Goal: Submit feedback/report problem: Submit feedback/report problem

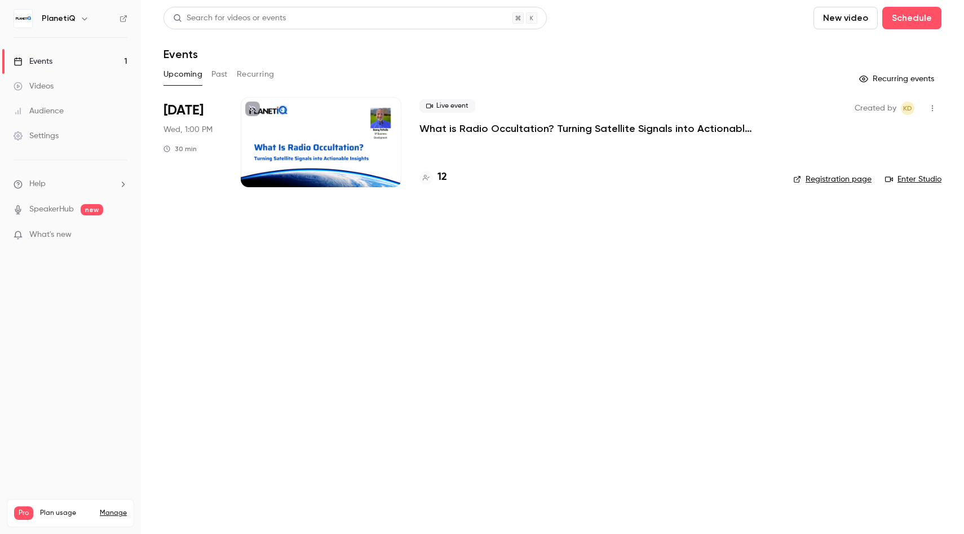
click at [474, 129] on p "What is Radio Occultation? Turning Satellite Signals into Actionable Insights" at bounding box center [589, 129] width 338 height 14
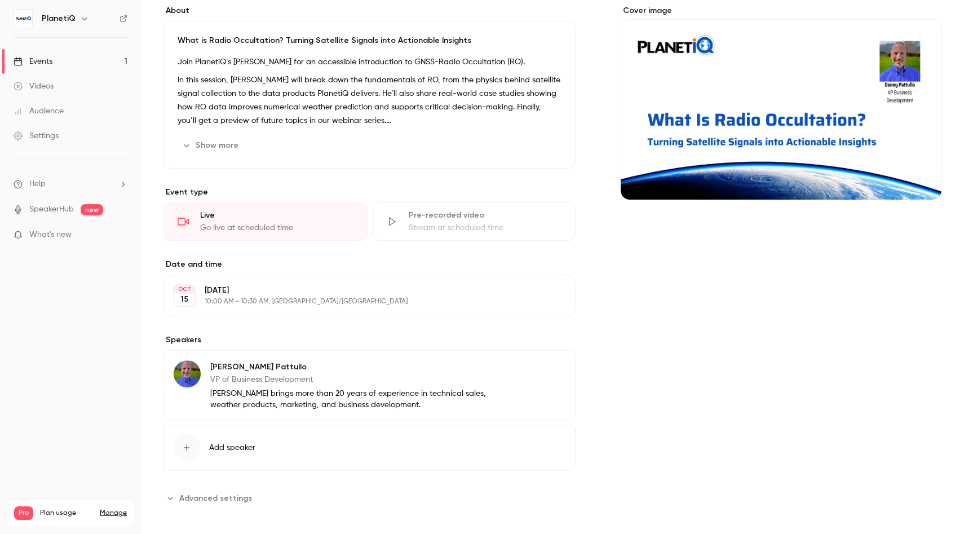
scroll to position [218, 0]
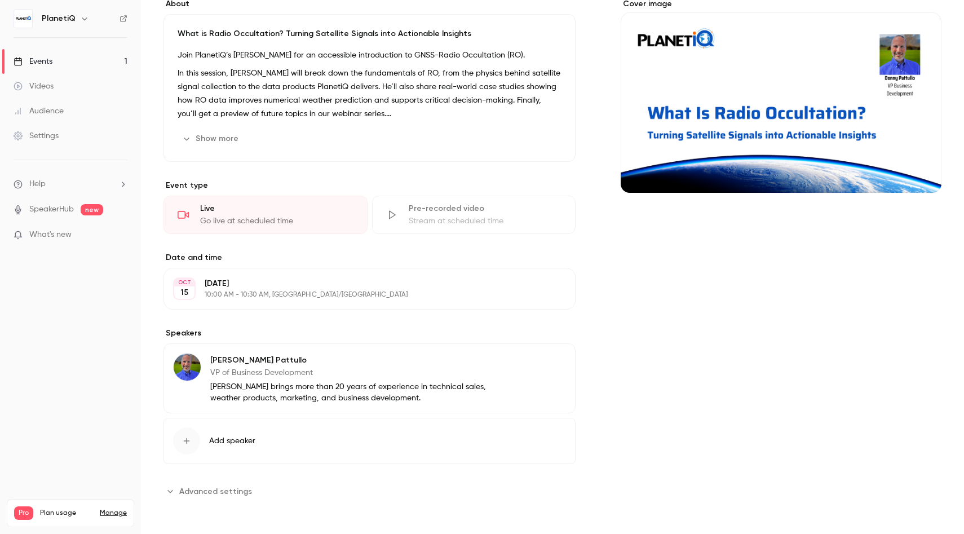
click at [204, 491] on span "Advanced settings" at bounding box center [215, 492] width 73 height 12
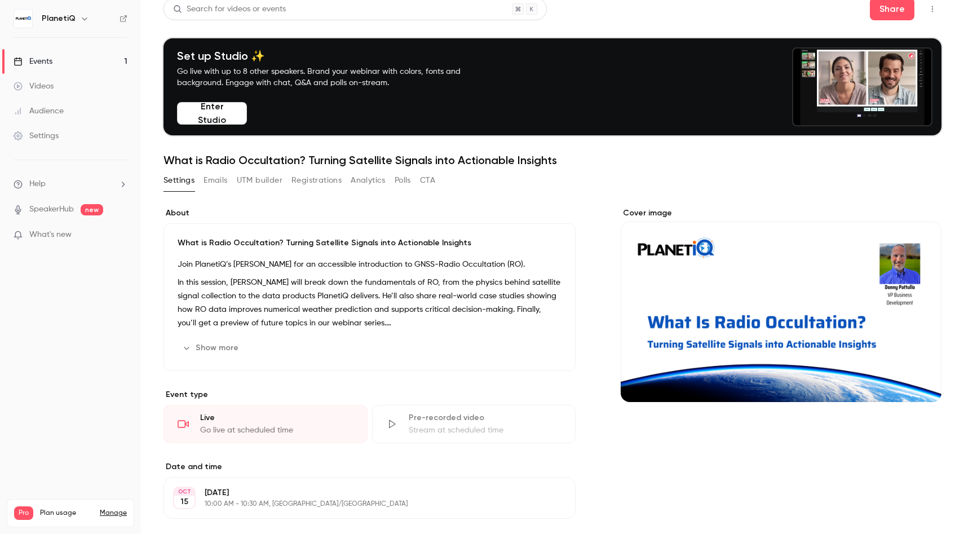
scroll to position [0, 0]
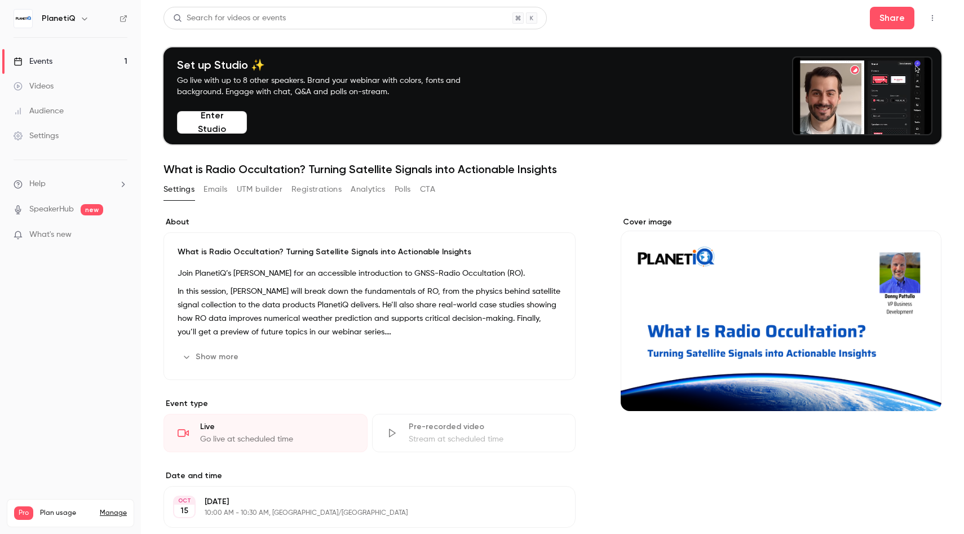
click at [47, 139] on div "Settings" at bounding box center [36, 135] width 45 height 11
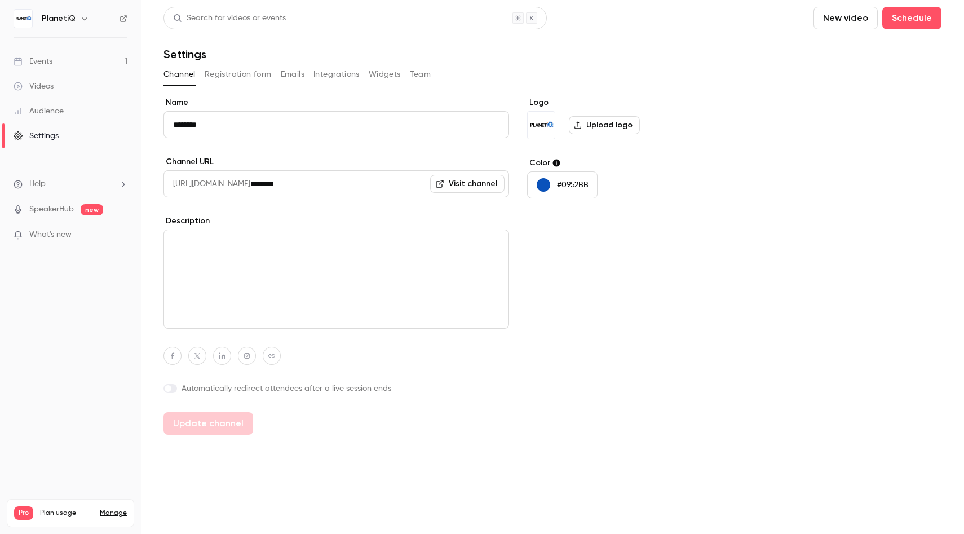
click at [222, 73] on button "Registration form" at bounding box center [238, 74] width 67 height 18
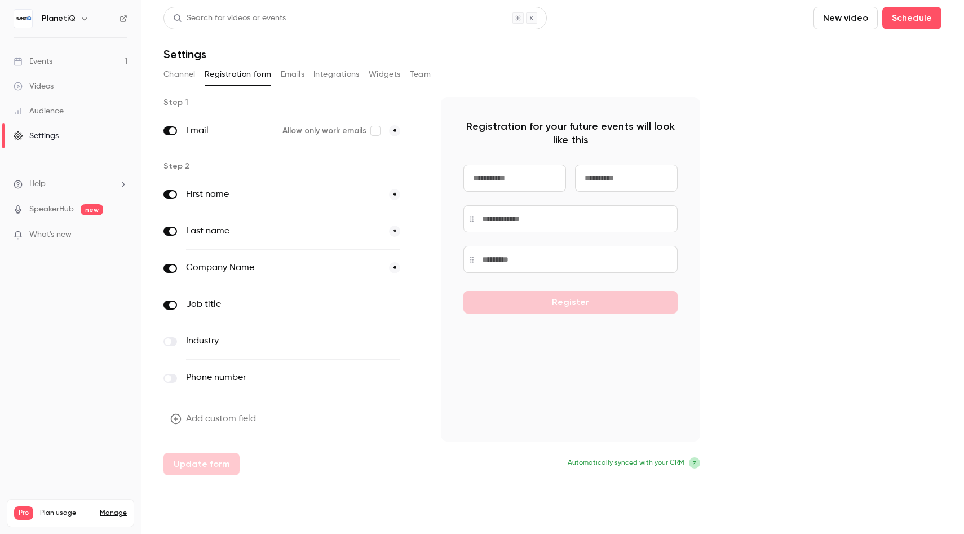
click at [300, 73] on button "Emails" at bounding box center [293, 74] width 24 height 18
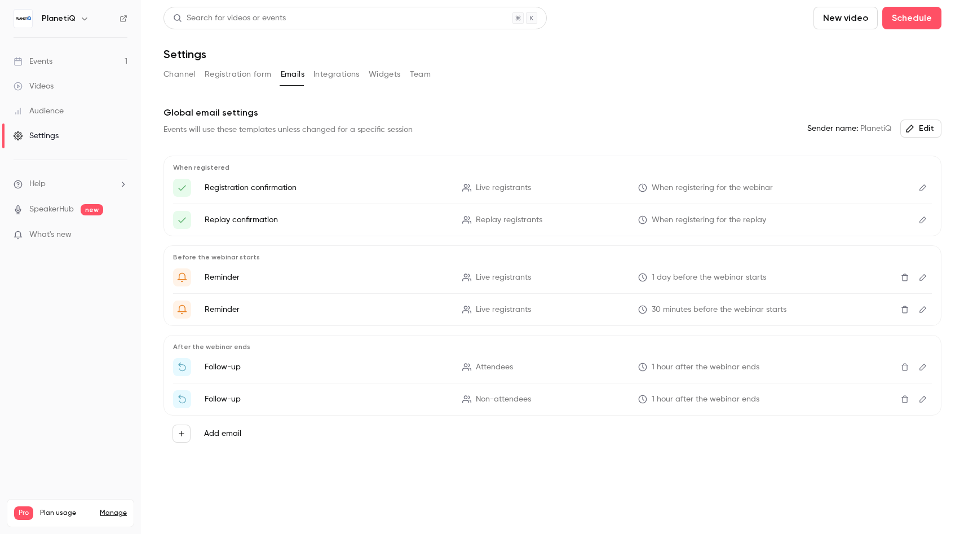
click at [331, 74] on button "Integrations" at bounding box center [337, 74] width 46 height 18
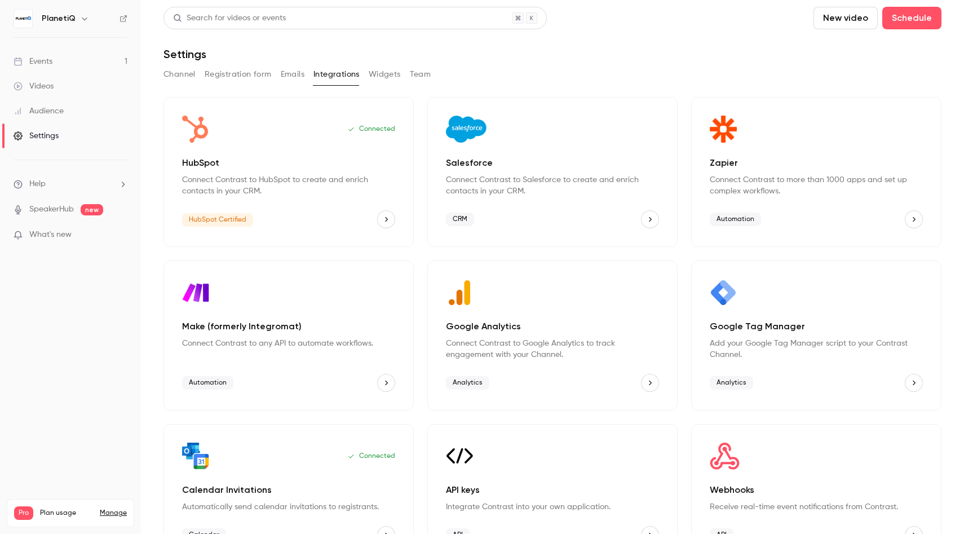
click at [387, 78] on button "Widgets" at bounding box center [385, 74] width 32 height 18
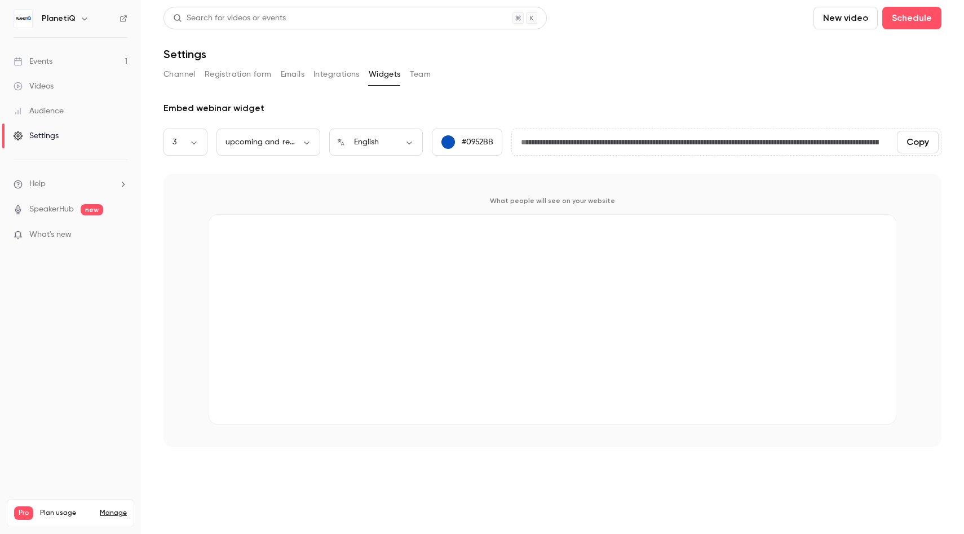
click at [422, 75] on button "Team" at bounding box center [420, 74] width 21 height 18
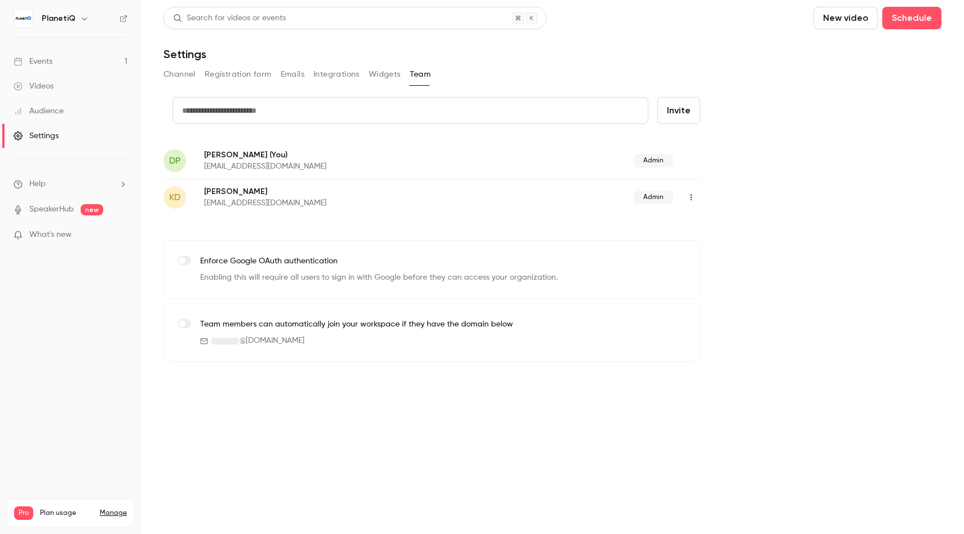
click at [51, 208] on link "SpeakerHub" at bounding box center [51, 210] width 45 height 12
click at [80, 16] on icon "button" at bounding box center [84, 18] width 9 height 9
click at [78, 16] on div at bounding box center [482, 267] width 964 height 534
click at [57, 233] on span "What's new" at bounding box center [50, 235] width 42 height 12
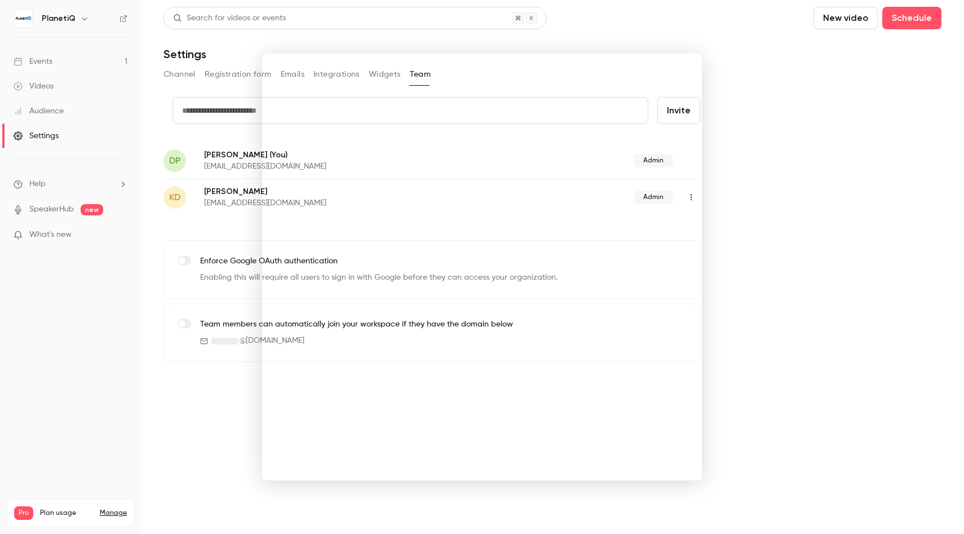
click at [119, 299] on div at bounding box center [482, 267] width 964 height 534
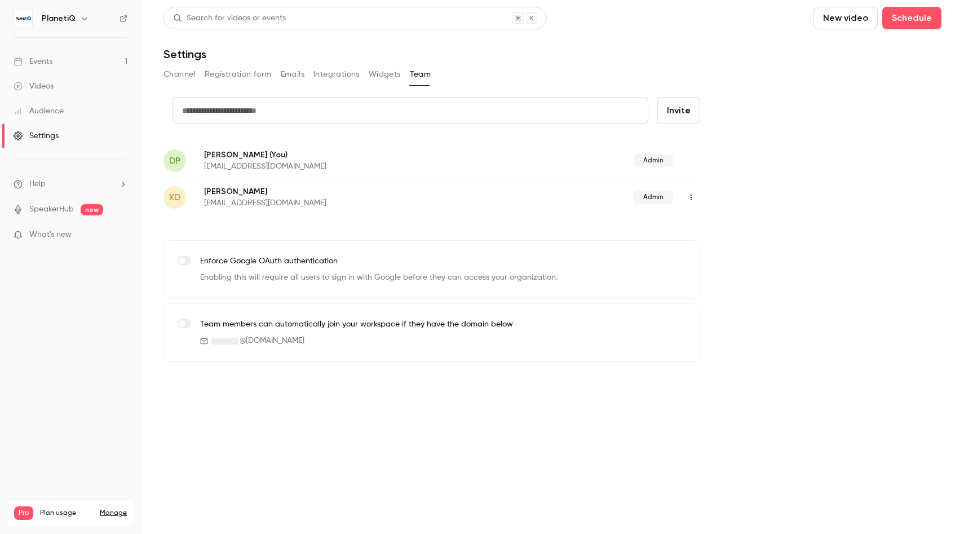
click at [93, 186] on li "Help" at bounding box center [71, 184] width 114 height 12
click at [170, 208] on span "Help center" at bounding box center [176, 206] width 43 height 12
click at [46, 182] on li "Help" at bounding box center [71, 184] width 114 height 12
click at [192, 205] on span "Help center" at bounding box center [176, 206] width 43 height 12
click at [54, 138] on div "Settings" at bounding box center [36, 135] width 45 height 11
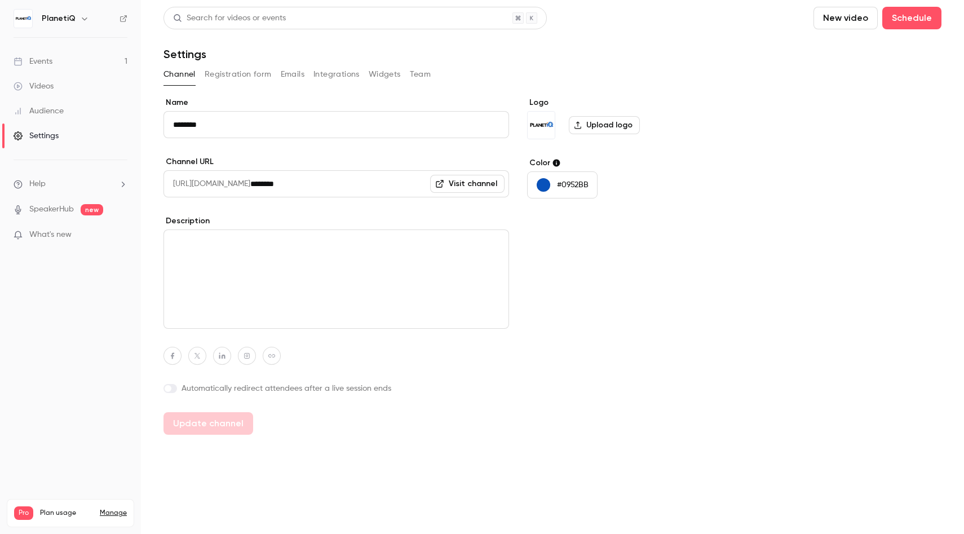
click at [171, 389] on label at bounding box center [171, 388] width 14 height 9
click at [233, 461] on button "Update channel" at bounding box center [209, 459] width 90 height 23
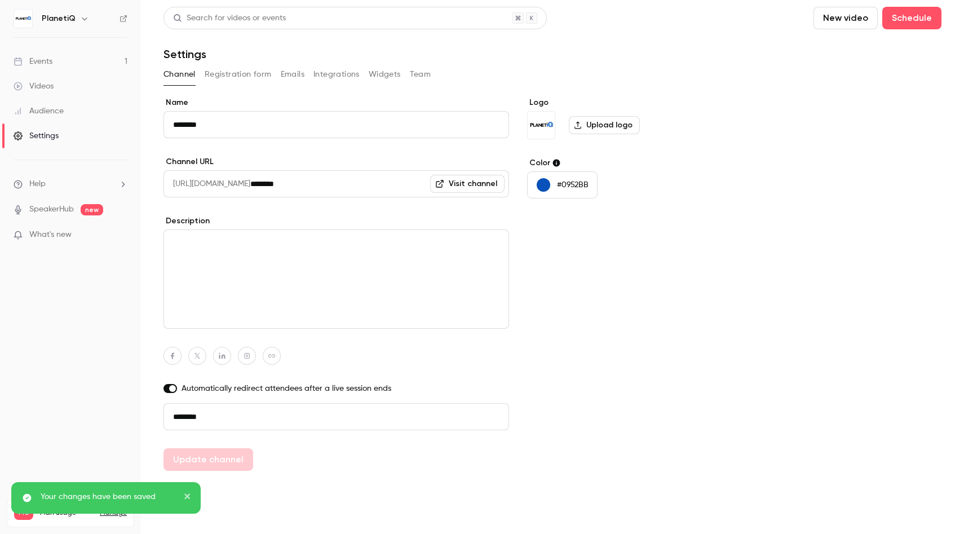
type input "**********"
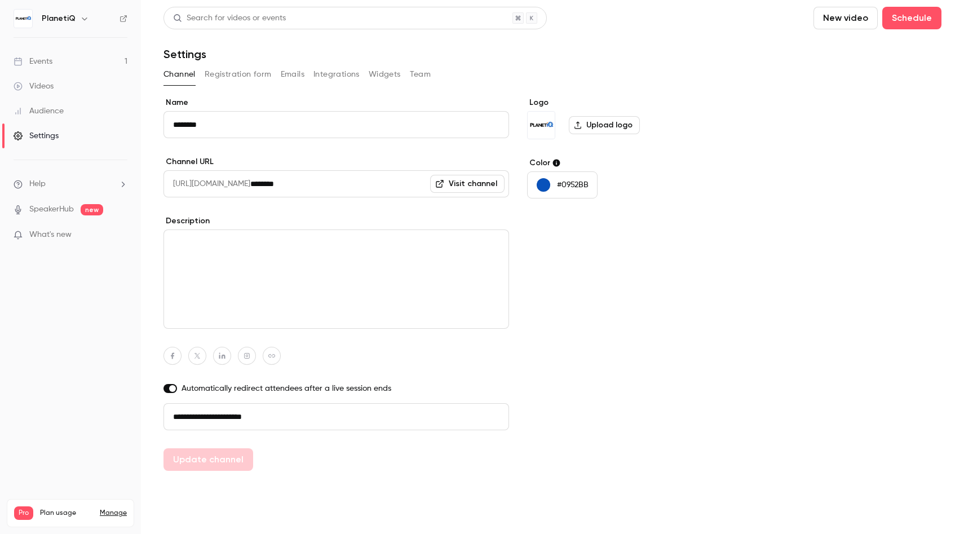
click at [49, 190] on ul "Help SpeakerHub new What's new" at bounding box center [70, 210] width 141 height 101
click at [47, 184] on li "Help" at bounding box center [71, 184] width 114 height 12
click at [166, 170] on link "Talk to [GEOGRAPHIC_DATA]" at bounding box center [208, 172] width 124 height 30
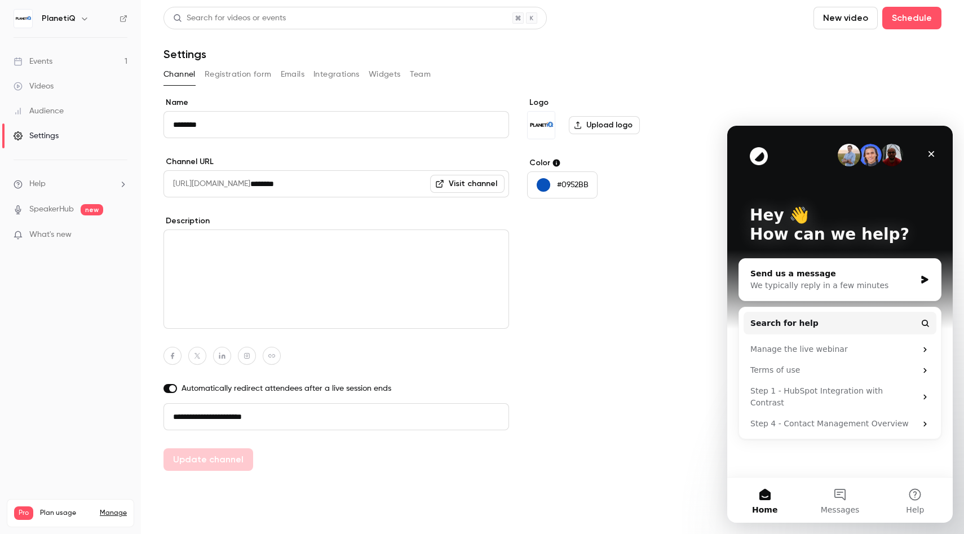
click at [916, 280] on div "Send us a message We typically reply in a few minutes" at bounding box center [840, 280] width 202 height 42
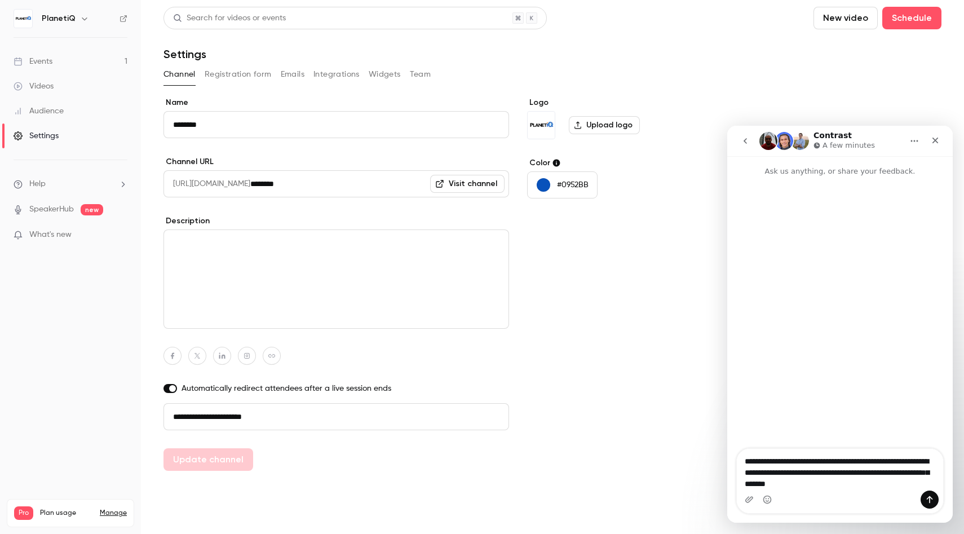
type textarea "**********"
click at [929, 499] on icon "Send a message…" at bounding box center [929, 499] width 9 height 9
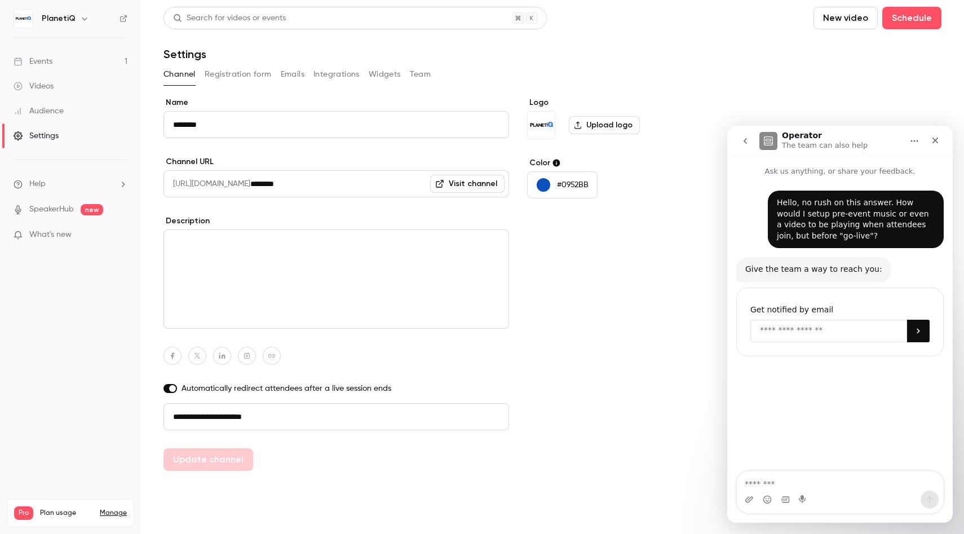
click at [783, 330] on input "Enter your email" at bounding box center [829, 331] width 157 height 23
type input "**********"
click at [923, 333] on button "Submit" at bounding box center [918, 331] width 23 height 23
